Goal: Task Accomplishment & Management: Manage account settings

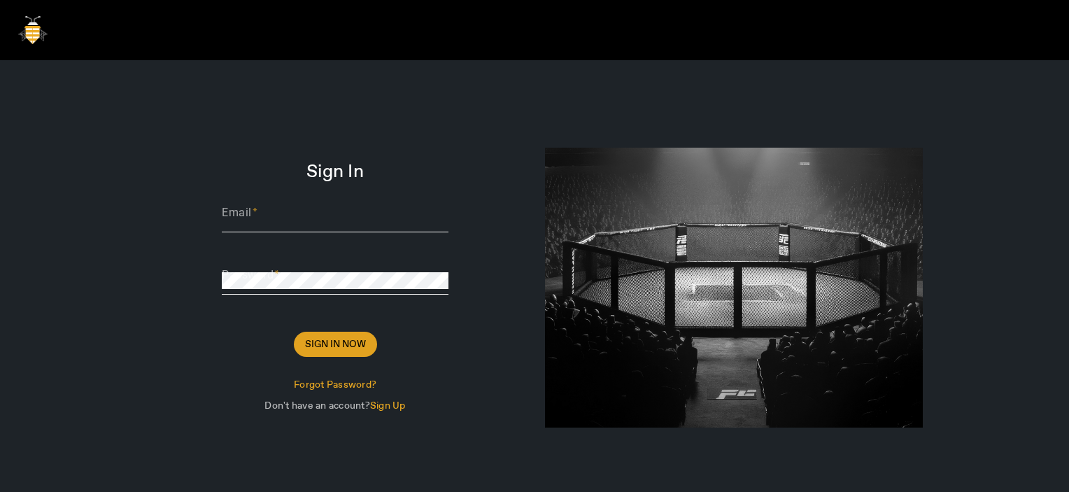
type input "[PERSON_NAME][EMAIL_ADDRESS][DOMAIN_NAME]"
click at [335, 349] on span "Sign In Now" at bounding box center [335, 344] width 61 height 14
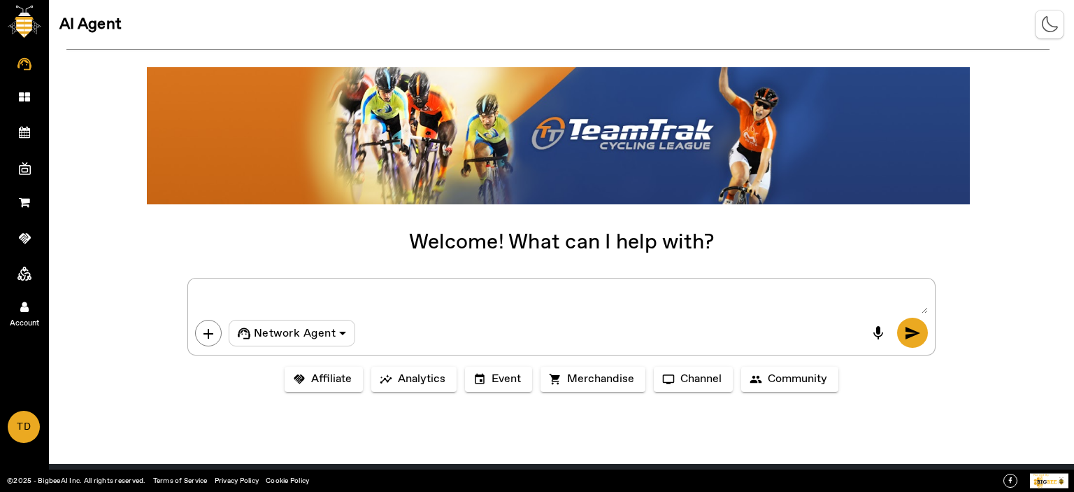
click at [20, 304] on link "Account" at bounding box center [24, 305] width 49 height 35
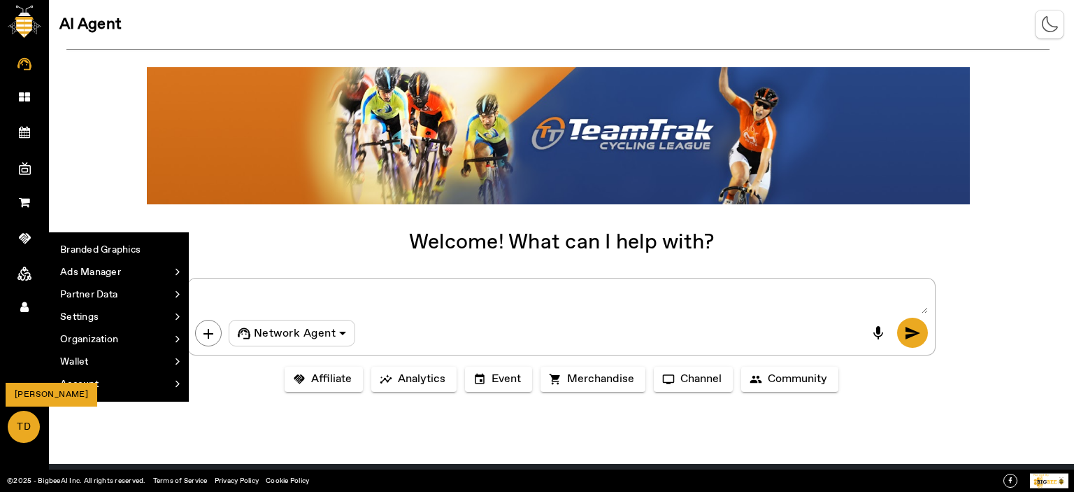
click at [32, 419] on span "TD" at bounding box center [23, 427] width 29 height 30
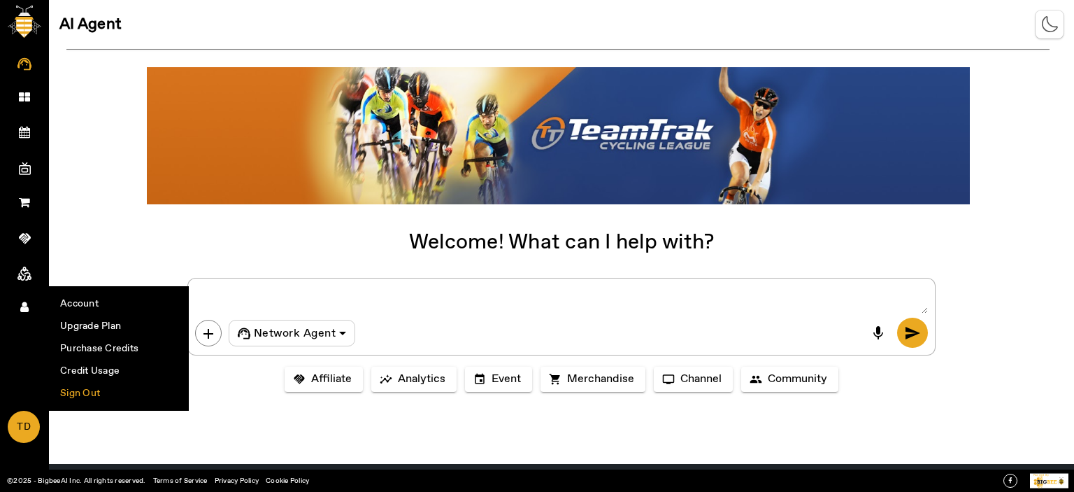
click at [80, 388] on li "Sign Out" at bounding box center [119, 393] width 138 height 22
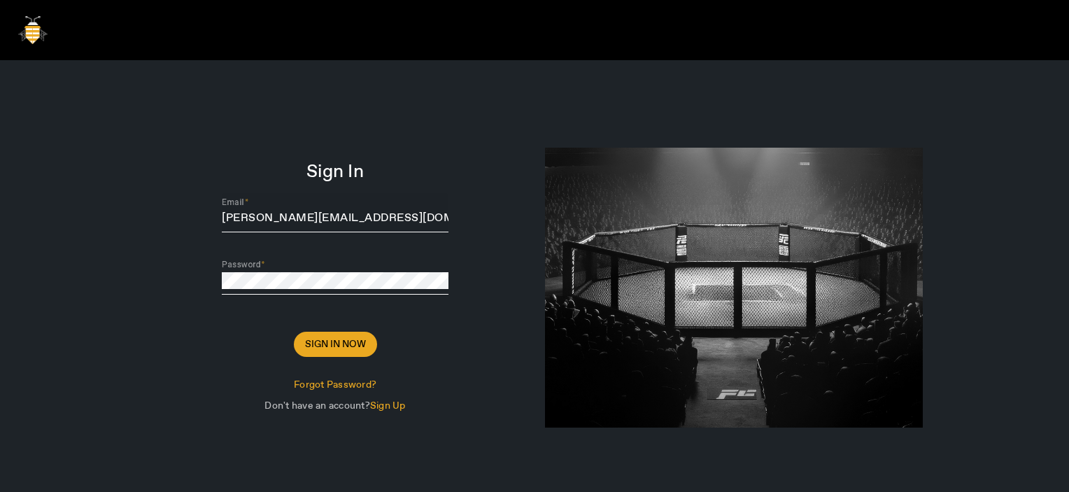
click at [354, 221] on input "[PERSON_NAME][EMAIL_ADDRESS][DOMAIN_NAME]" at bounding box center [335, 218] width 227 height 17
type input "[PERSON_NAME][EMAIL_ADDRESS][DOMAIN_NAME]"
click at [335, 348] on span "Sign In Now" at bounding box center [335, 344] width 61 height 14
